Goal: Transaction & Acquisition: Purchase product/service

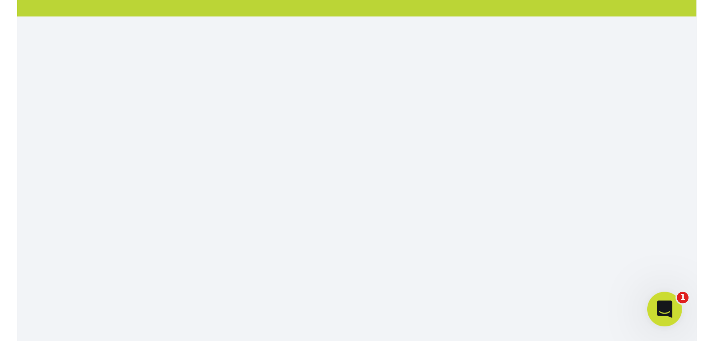
scroll to position [81, 0]
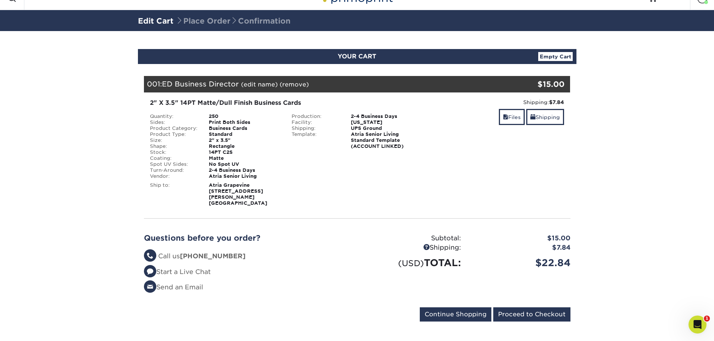
scroll to position [21, 0]
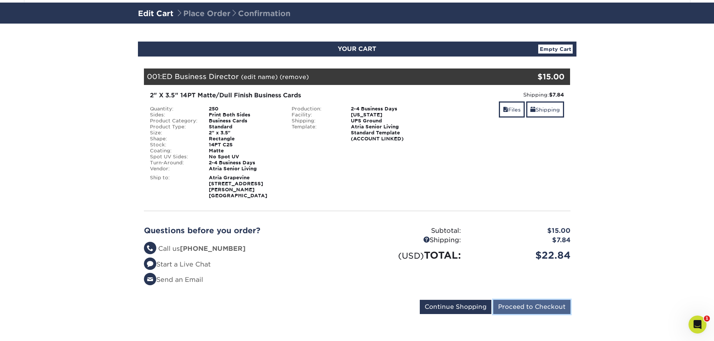
click at [512, 309] on input "Proceed to Checkout" at bounding box center [531, 307] width 77 height 14
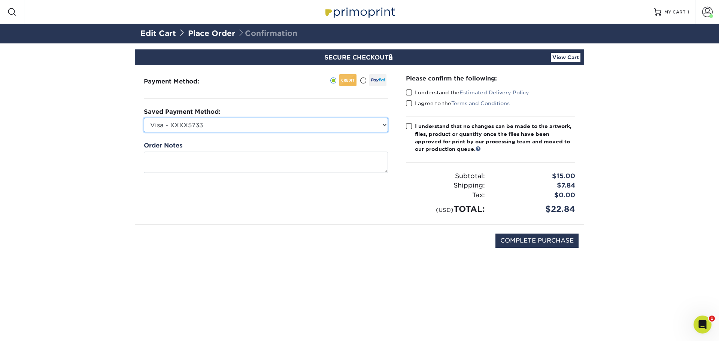
click at [257, 121] on select "Visa - XXXX5733 Visa - XXXX9221 Visa - XXXX7854 Visa - XXXX9688 Visa - XXXX1964…" at bounding box center [266, 125] width 244 height 14
select select "74503"
click at [144, 118] on select "Visa - XXXX5733 Visa - XXXX9221 Visa - XXXX7854 Visa - XXXX9688 Visa - XXXX1964…" at bounding box center [266, 125] width 244 height 14
click at [231, 241] on div "COMPLETE PURCHASE" at bounding box center [359, 245] width 438 height 40
click at [407, 93] on span at bounding box center [409, 92] width 6 height 7
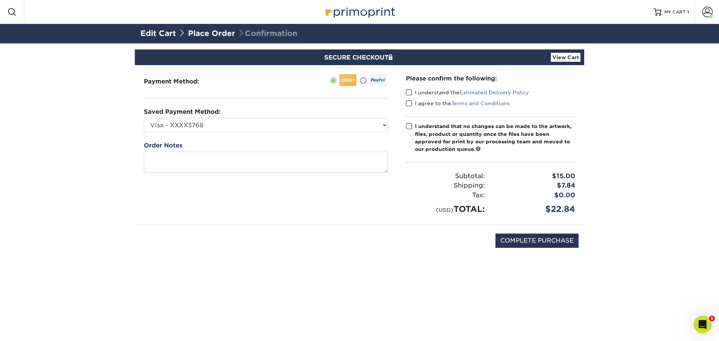
click at [0, 0] on input "I understand the Estimated Delivery Policy" at bounding box center [0, 0] width 0 height 0
click at [407, 102] on span at bounding box center [409, 103] width 6 height 7
click at [0, 0] on input "I agree to the Terms and Conditions" at bounding box center [0, 0] width 0 height 0
click at [409, 126] on span at bounding box center [409, 126] width 6 height 7
click at [0, 0] on input "I understand that no changes can be made to the artwork, files, product or quan…" at bounding box center [0, 0] width 0 height 0
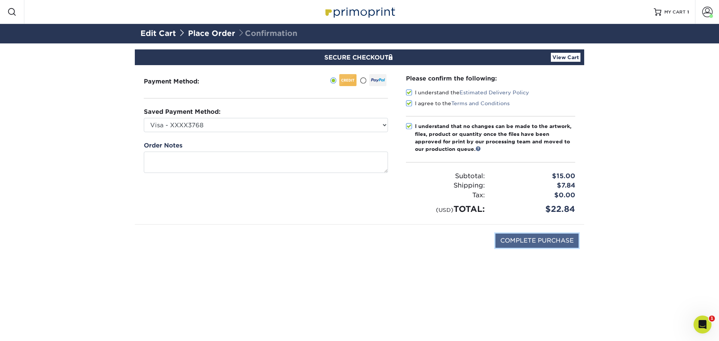
click at [513, 243] on input "COMPLETE PURCHASE" at bounding box center [537, 241] width 83 height 14
type input "PROCESSING, PLEASE WAIT..."
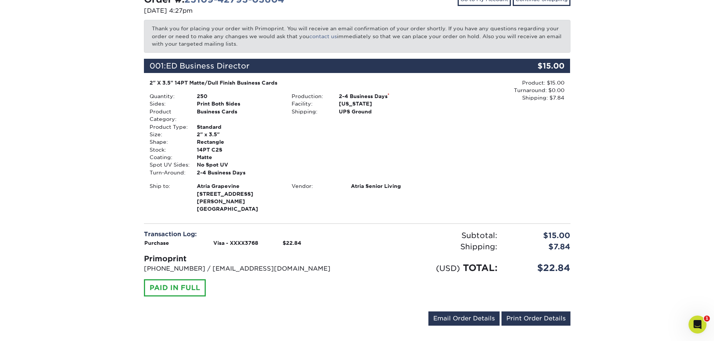
scroll to position [95, 0]
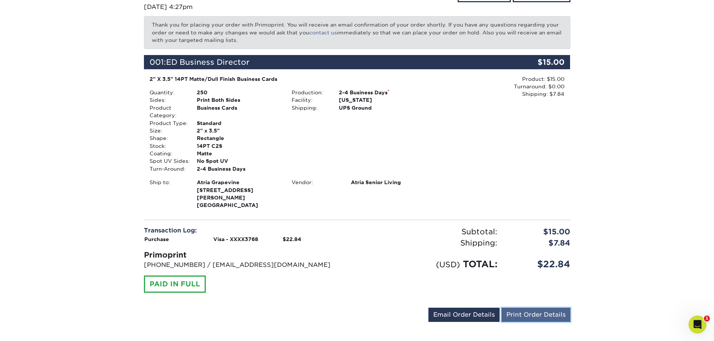
click at [506, 313] on link "Print Order Details" at bounding box center [535, 315] width 69 height 14
